Goal: Navigation & Orientation: Find specific page/section

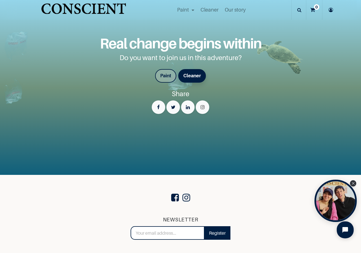
scroll to position [954, 0]
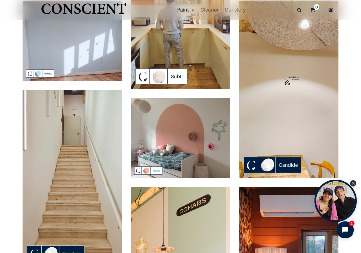
scroll to position [85, 0]
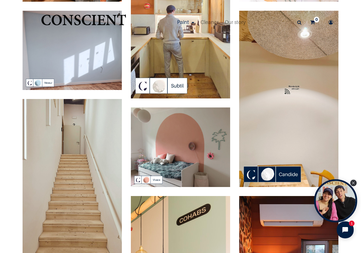
click at [353, 182] on icon "Close Tolstoy widget" at bounding box center [353, 183] width 3 height 3
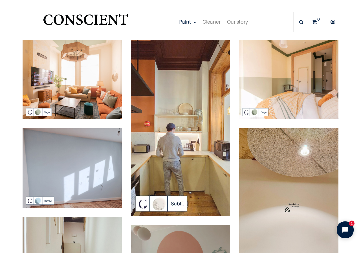
scroll to position [0, 0]
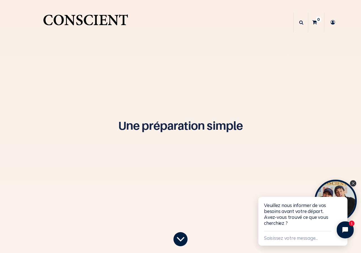
click at [353, 181] on html "Veuillez nous informer de vos besoins avant votre départ. Avez-vous trouvé ce q…" at bounding box center [307, 216] width 108 height 74
click at [343, 189] on icon "Close chat widget" at bounding box center [343, 190] width 3 height 3
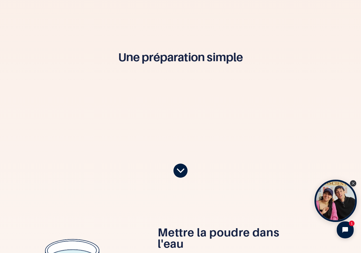
scroll to position [113, 0]
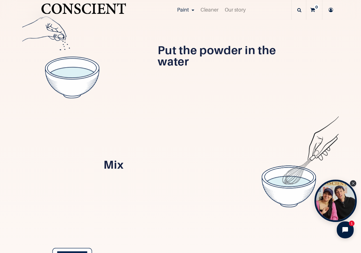
scroll to position [310, 0]
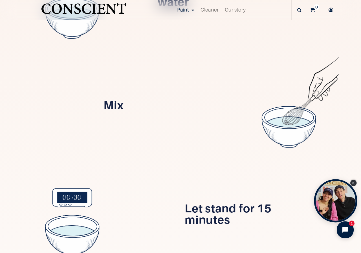
click at [353, 183] on icon "Close Tolstoy widget" at bounding box center [353, 183] width 3 height 3
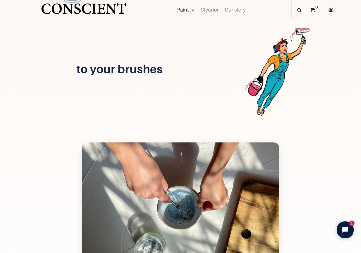
scroll to position [706, 0]
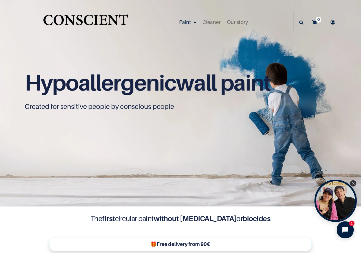
scroll to position [0, 0]
